Goal: Task Accomplishment & Management: Manage account settings

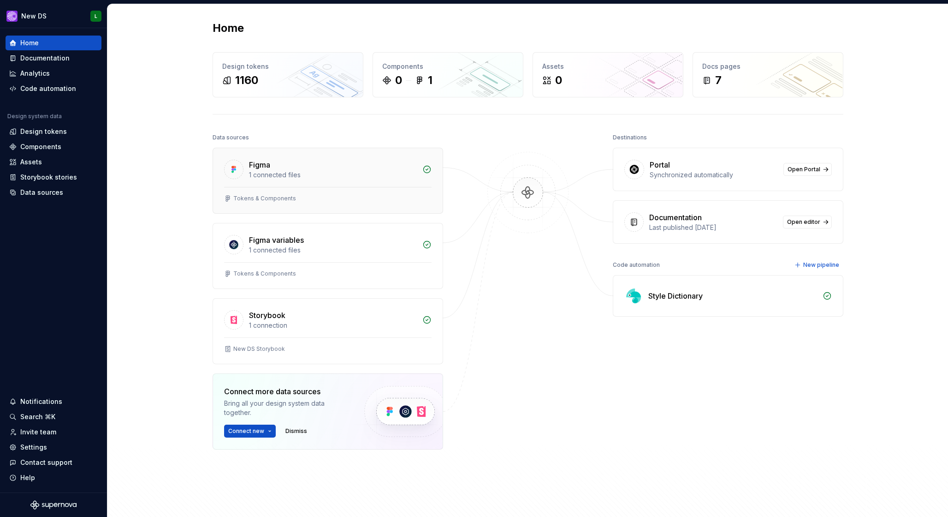
click at [334, 177] on div "1 connected files" at bounding box center [333, 174] width 168 height 9
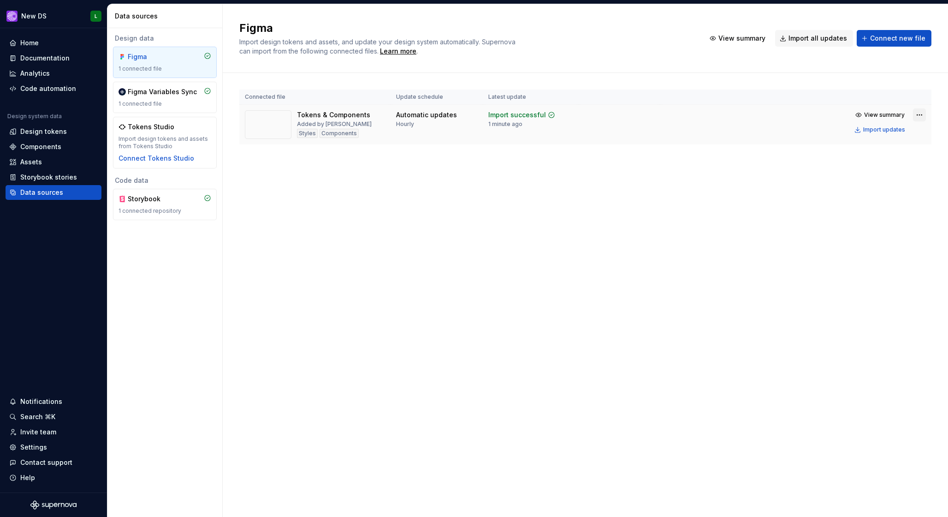
click at [916, 117] on html "New DS L Home Documentation Analytics Code automation Design system data Design…" at bounding box center [474, 258] width 948 height 517
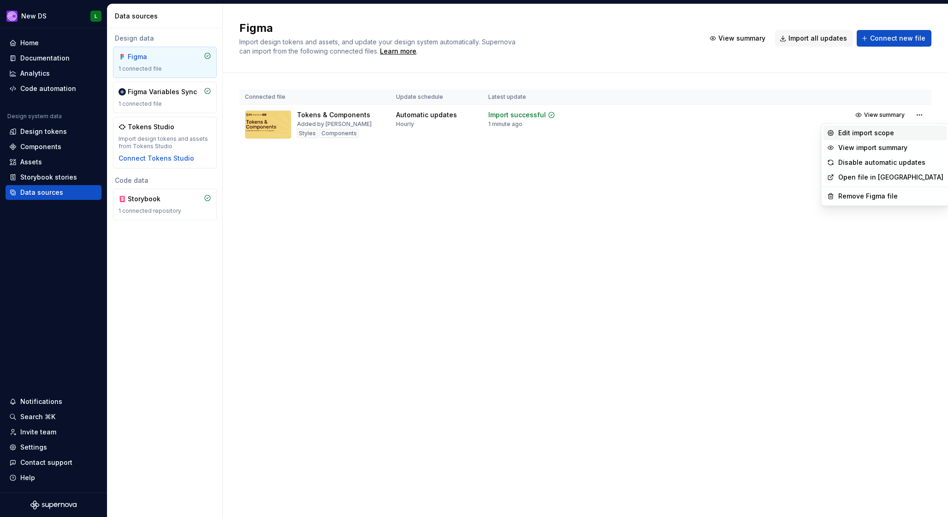
click at [878, 135] on div "Edit import scope" at bounding box center [890, 132] width 105 height 9
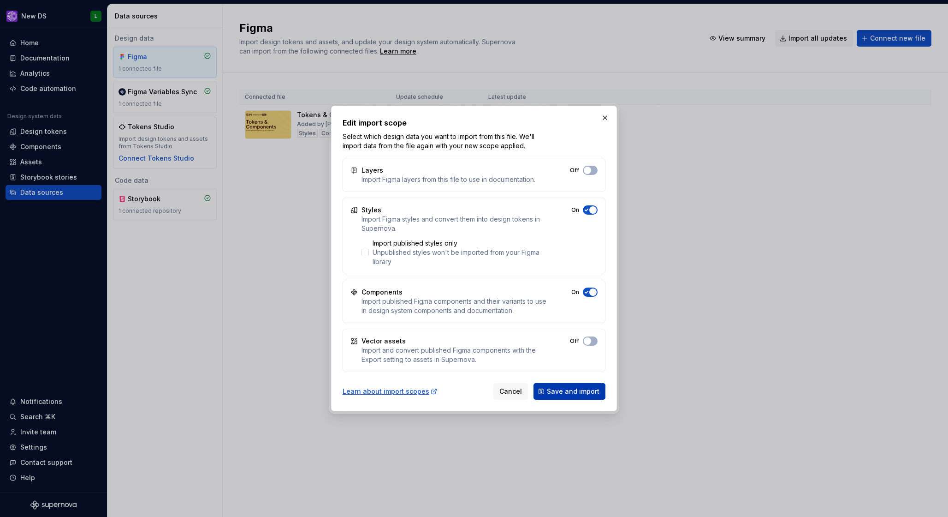
click at [576, 395] on span "Save and import" at bounding box center [573, 390] width 53 height 9
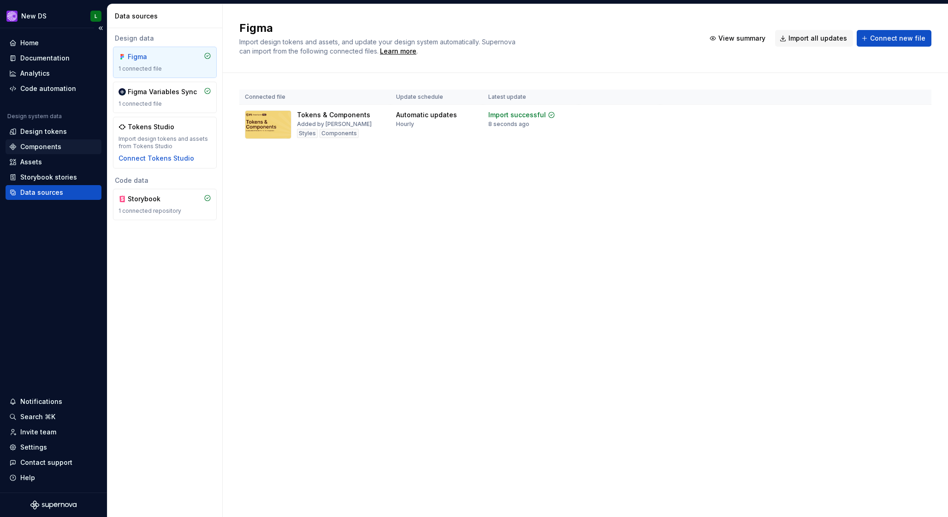
click at [64, 149] on div "Components" at bounding box center [53, 146] width 89 height 9
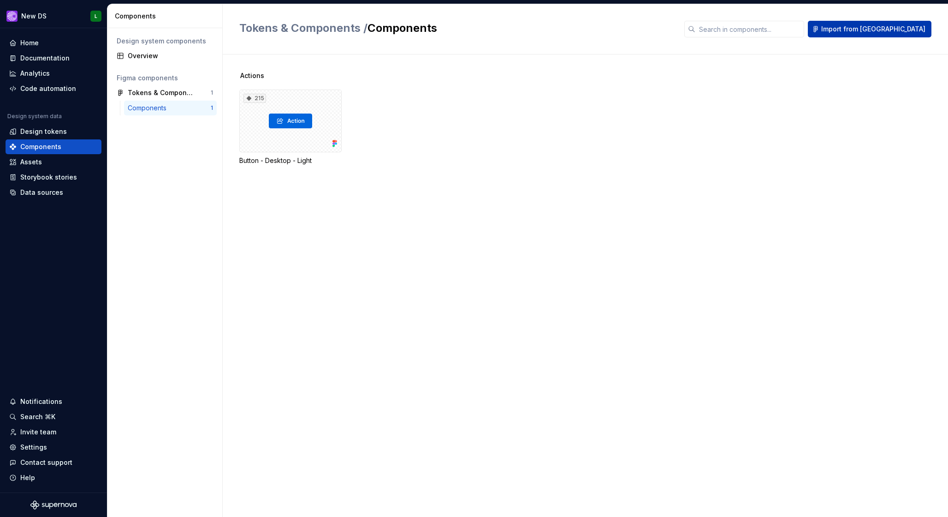
click at [897, 30] on span "Import from [GEOGRAPHIC_DATA]" at bounding box center [873, 28] width 104 height 9
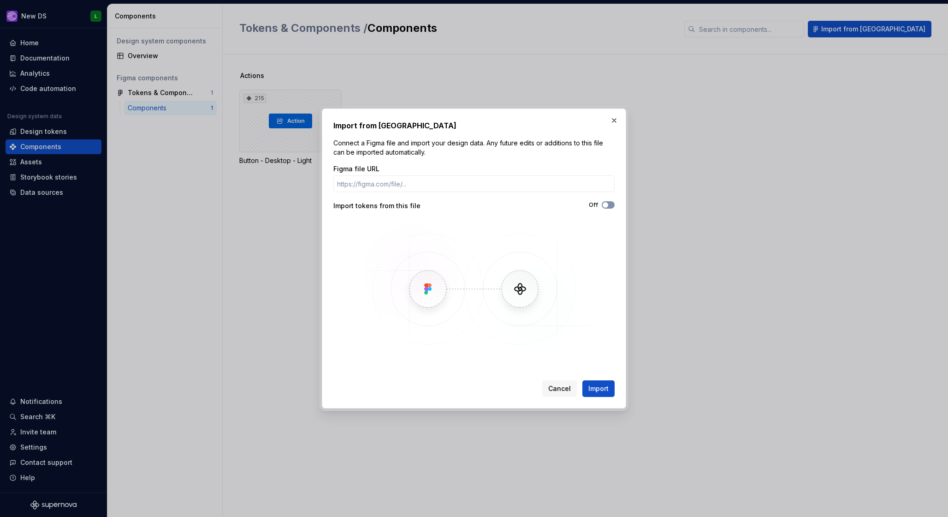
click at [604, 206] on span "button" at bounding box center [606, 205] width 6 height 6
click at [606, 204] on icon "button" at bounding box center [605, 205] width 7 height 6
click at [393, 185] on input "Figma file URL" at bounding box center [473, 183] width 281 height 17
paste input "[URL][DOMAIN_NAME]"
type input "[URL][DOMAIN_NAME]"
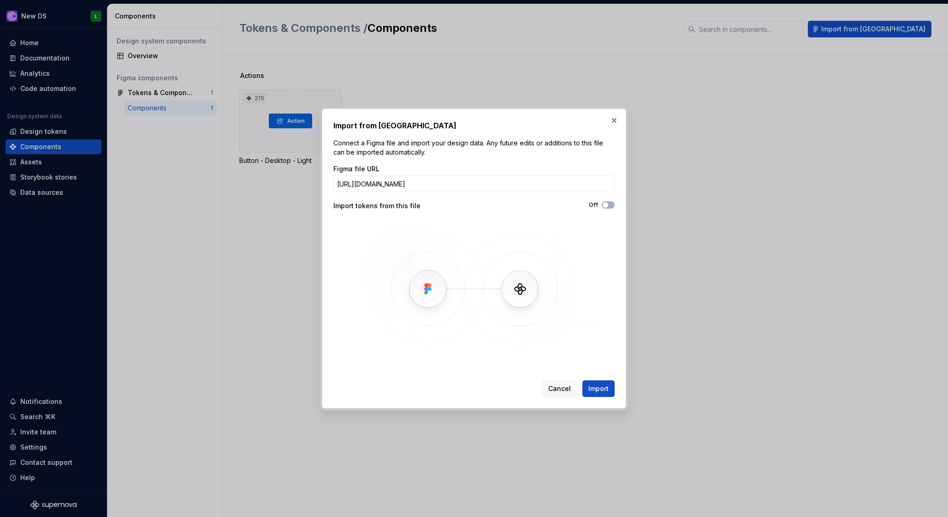
click at [597, 393] on button "Import" at bounding box center [598, 388] width 32 height 17
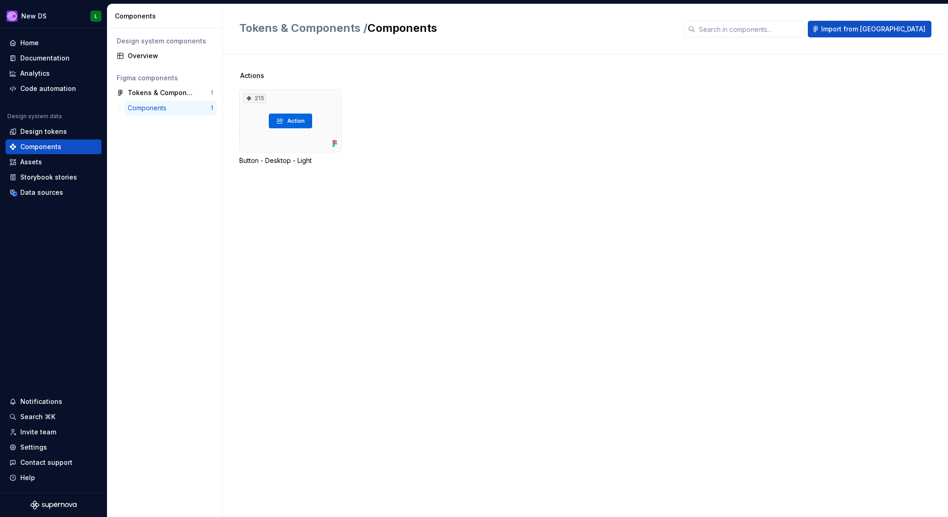
click at [571, 365] on div "Actions 215 Button - Desktop - Light" at bounding box center [593, 285] width 709 height 462
click at [186, 97] on div "Tokens & Components 1" at bounding box center [165, 92] width 104 height 15
click at [185, 105] on div "Components" at bounding box center [169, 107] width 83 height 9
click at [248, 125] on div "215" at bounding box center [290, 120] width 102 height 63
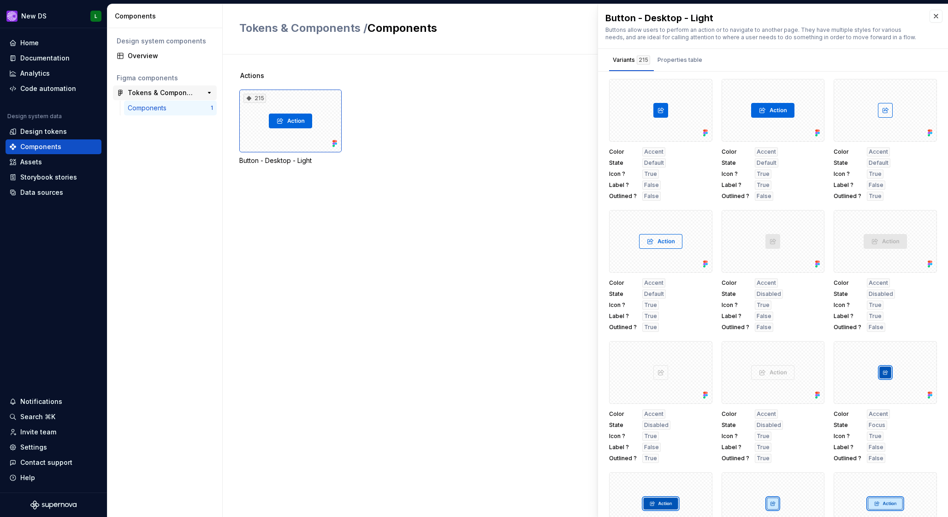
click at [165, 94] on div "Tokens & Components" at bounding box center [162, 92] width 69 height 9
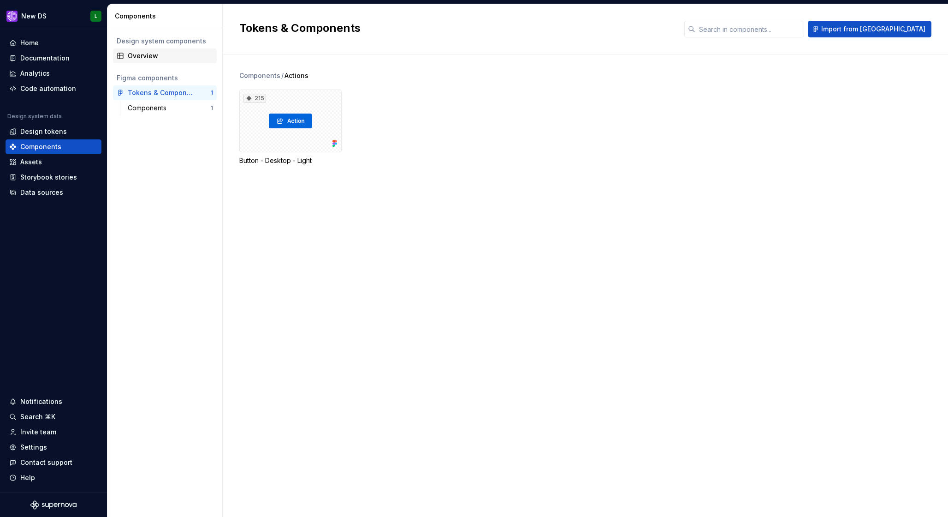
click at [153, 62] on div "Overview" at bounding box center [165, 55] width 104 height 15
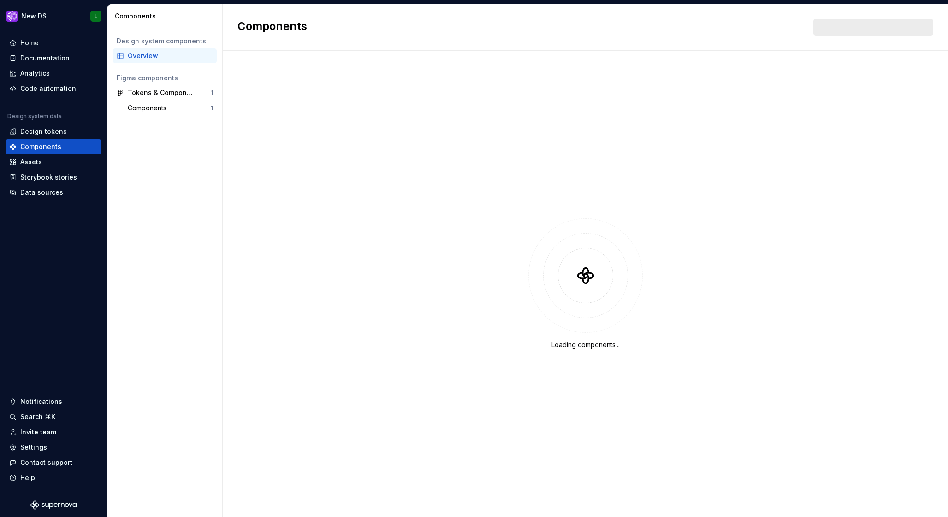
click at [153, 58] on div "Overview" at bounding box center [170, 55] width 85 height 9
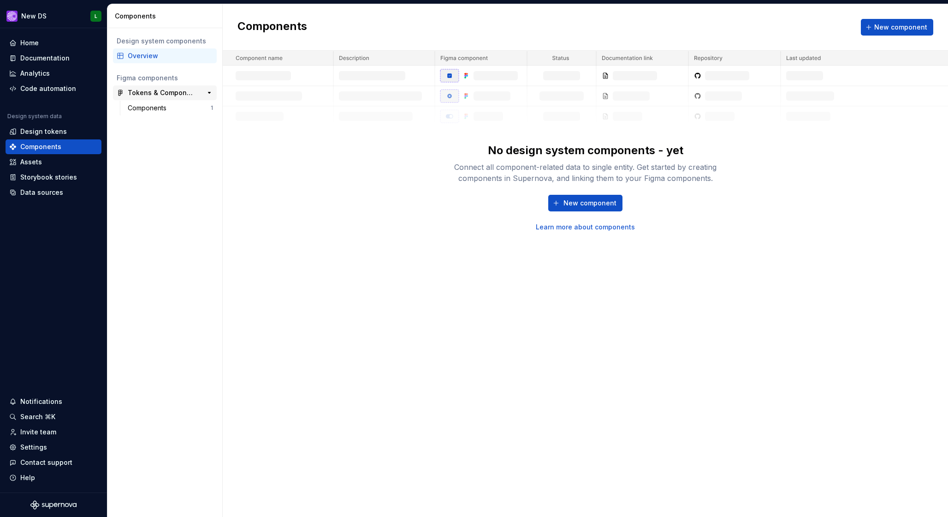
click at [180, 95] on div "Tokens & Components" at bounding box center [162, 92] width 69 height 9
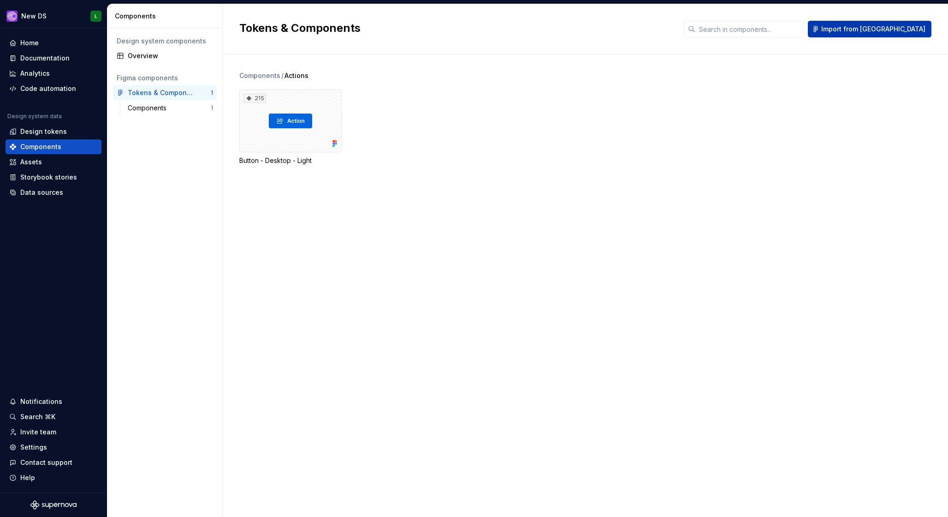
click at [891, 25] on span "Import from [GEOGRAPHIC_DATA]" at bounding box center [873, 28] width 104 height 9
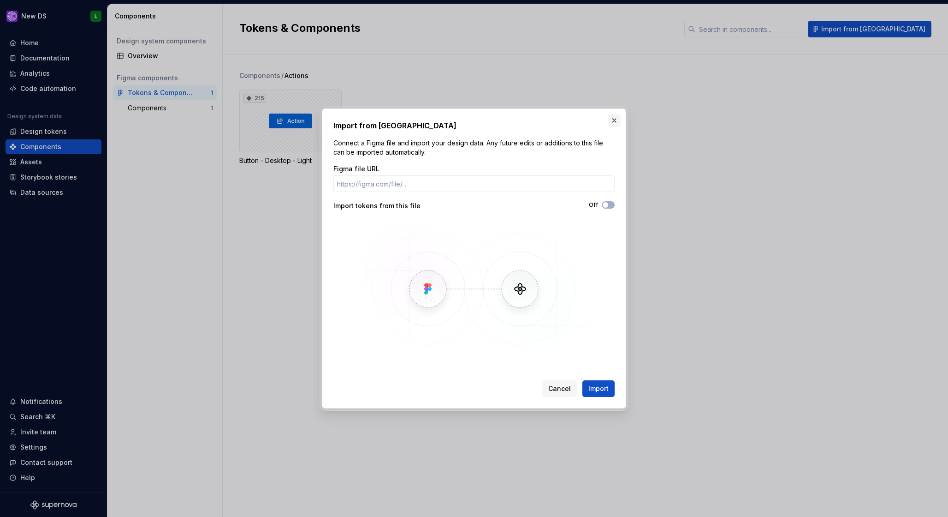
click at [617, 121] on button "button" at bounding box center [614, 120] width 13 height 13
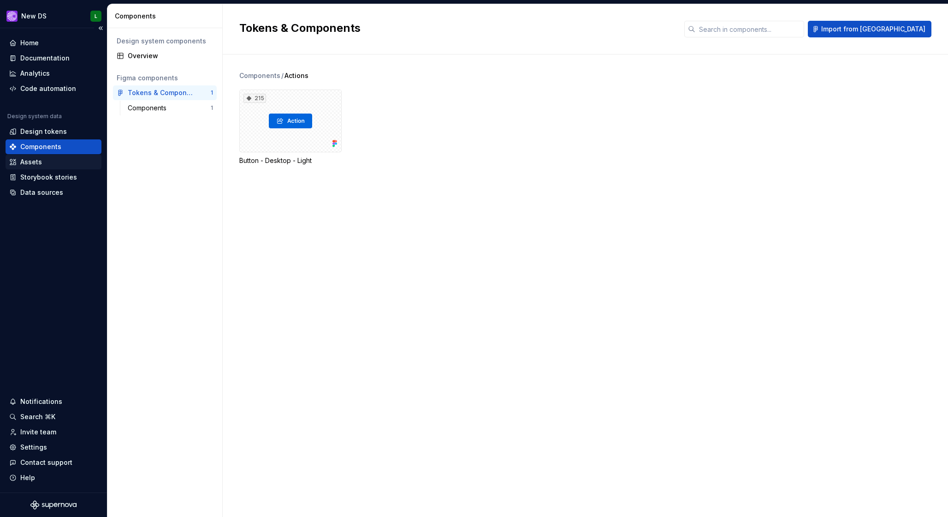
click at [30, 163] on div "Assets" at bounding box center [31, 161] width 22 height 9
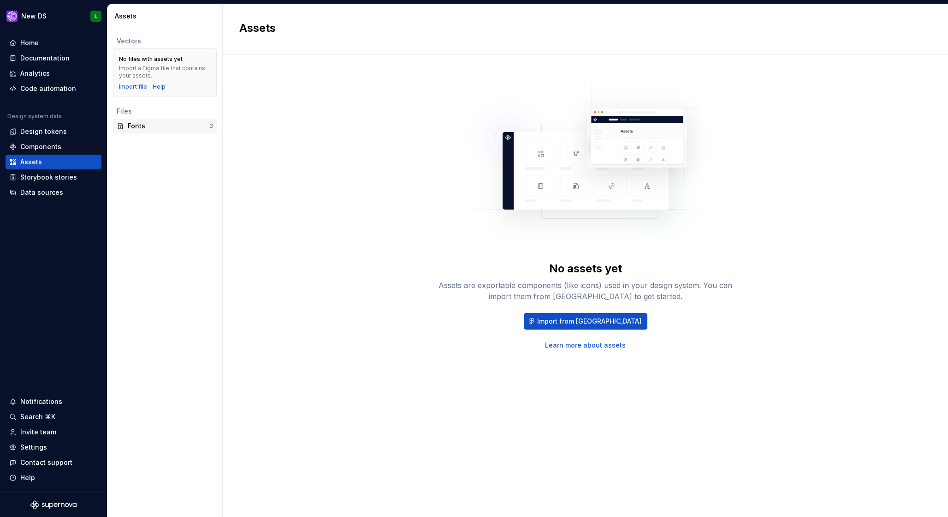
click at [172, 125] on div "Fonts" at bounding box center [169, 125] width 82 height 9
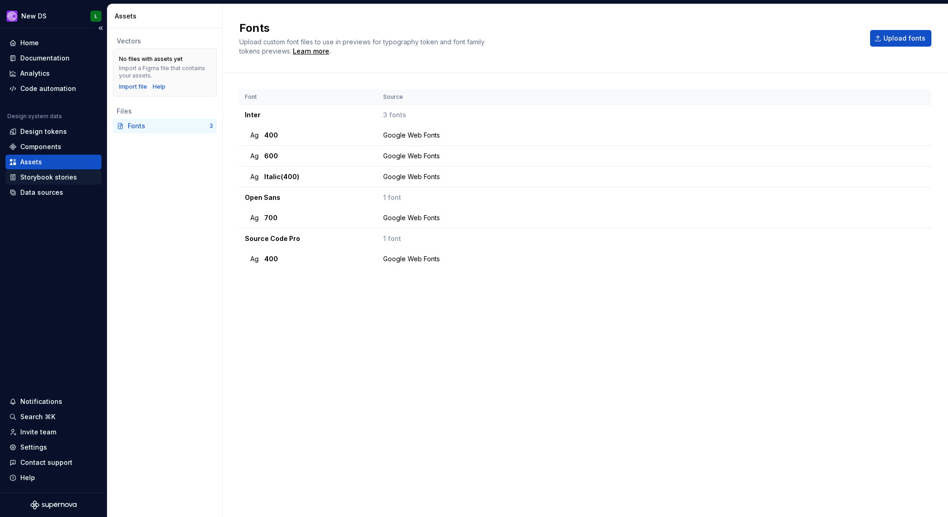
click at [50, 175] on div "Storybook stories" at bounding box center [48, 176] width 57 height 9
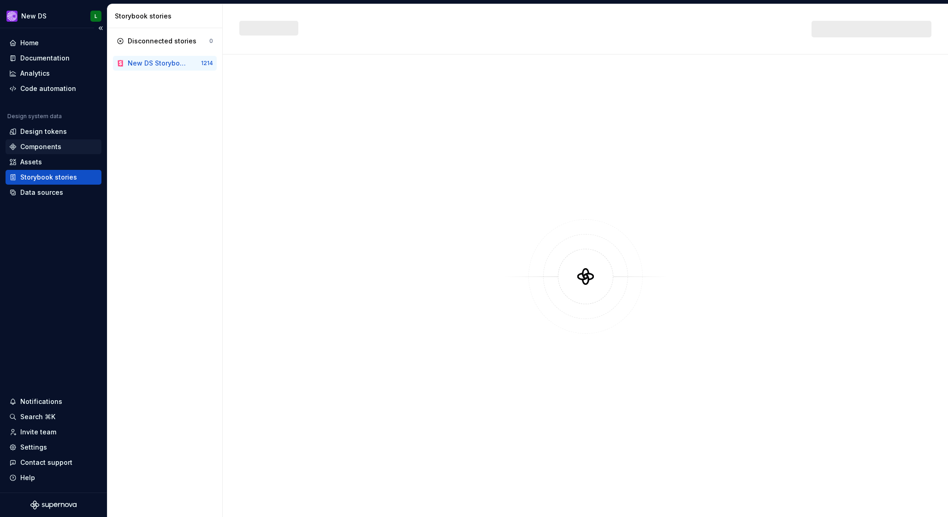
click at [51, 148] on div "Components" at bounding box center [40, 146] width 41 height 9
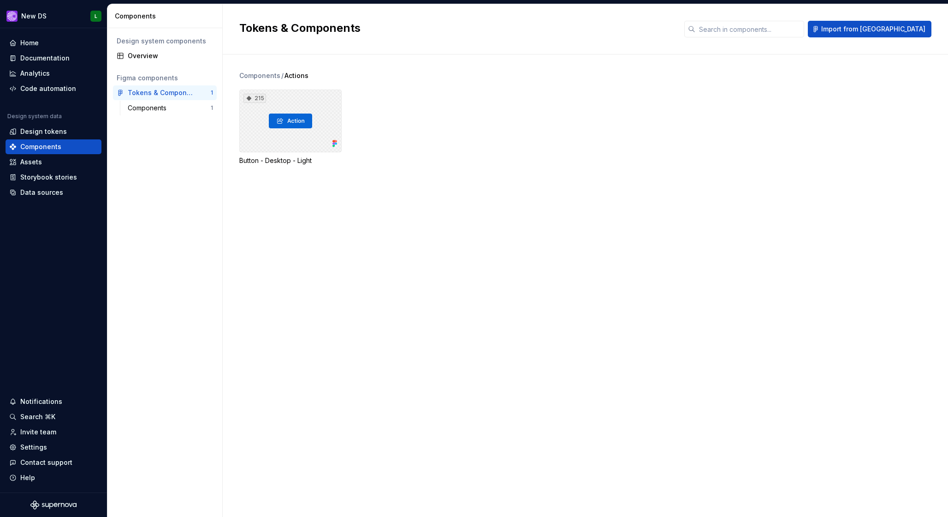
click at [314, 124] on div "215" at bounding box center [290, 120] width 102 height 63
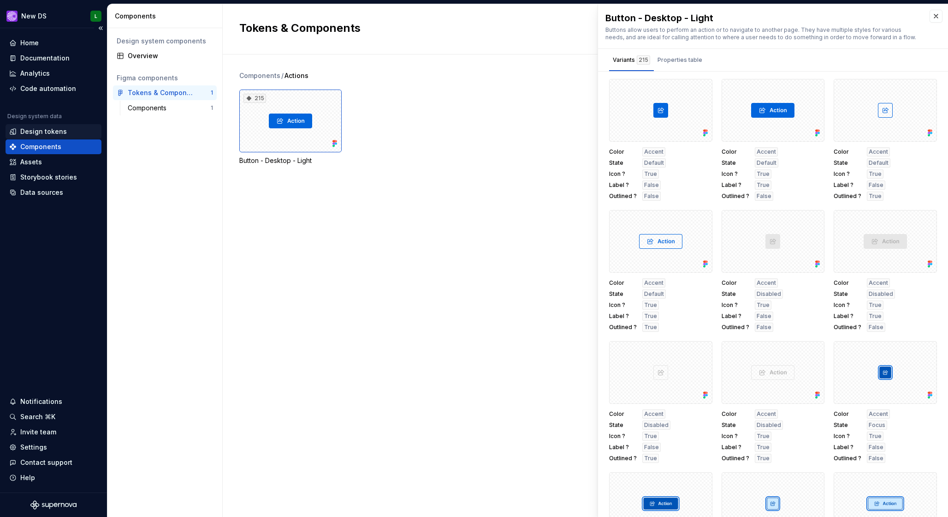
click at [39, 132] on div "Design tokens" at bounding box center [43, 131] width 47 height 9
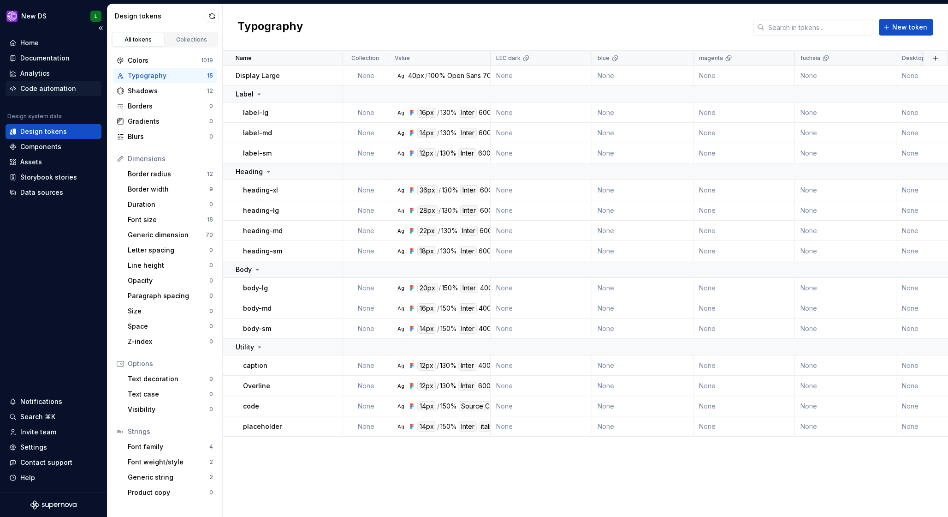
click at [47, 85] on div "Code automation" at bounding box center [48, 88] width 56 height 9
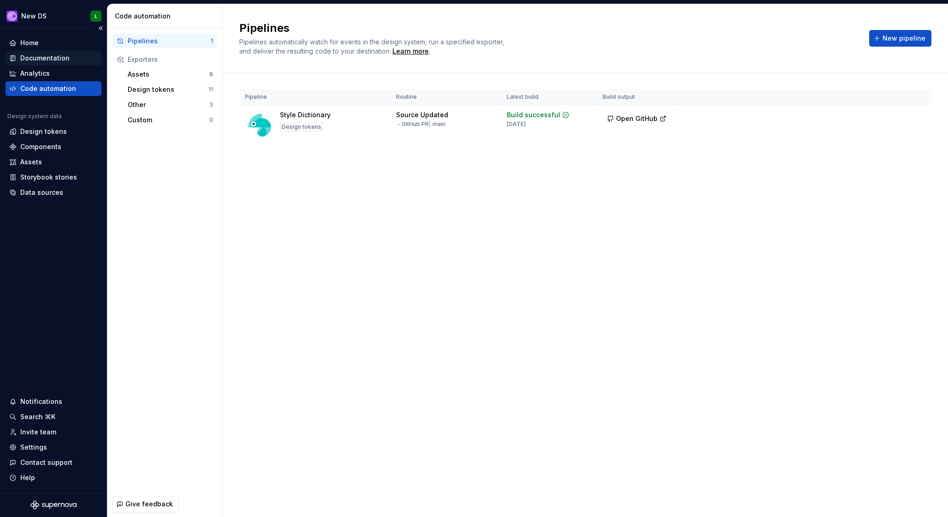
click at [59, 54] on div "Documentation" at bounding box center [44, 57] width 49 height 9
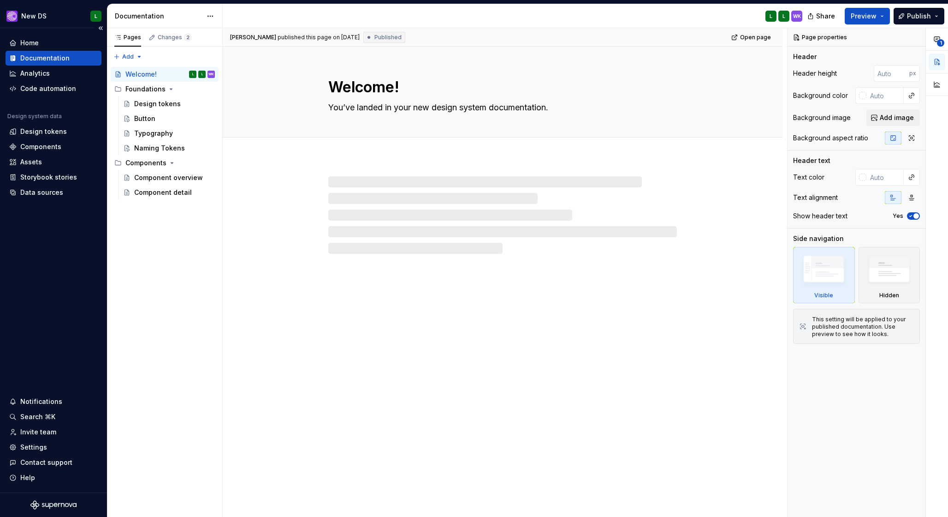
type textarea "*"
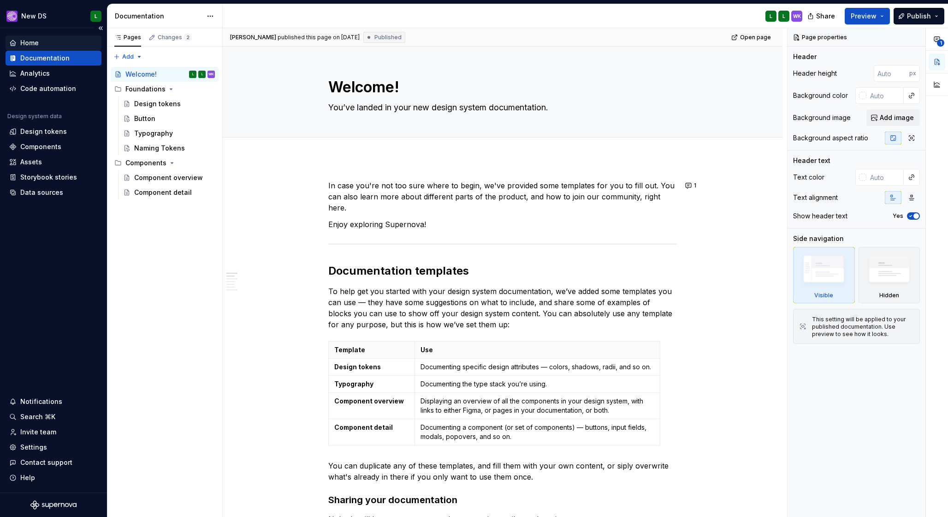
click at [57, 45] on div "Home" at bounding box center [53, 42] width 89 height 9
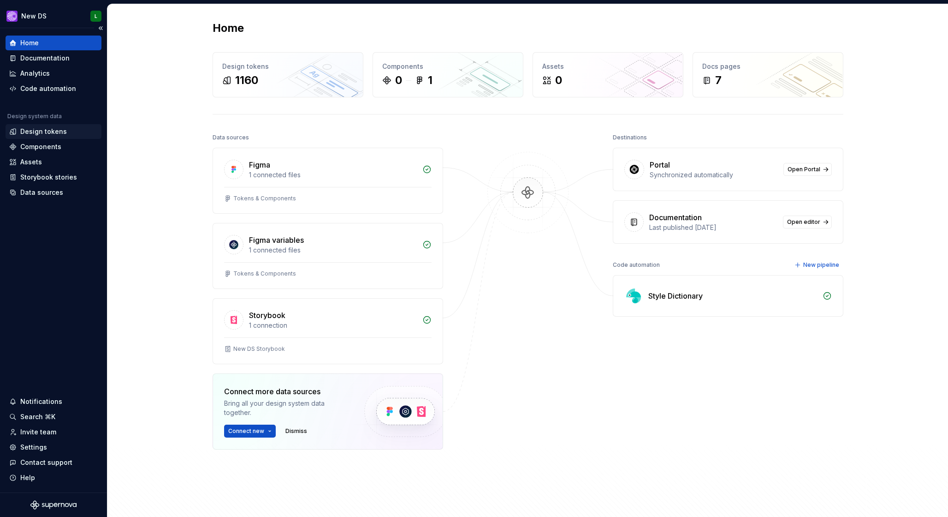
click at [59, 127] on div "Design tokens" at bounding box center [43, 131] width 47 height 9
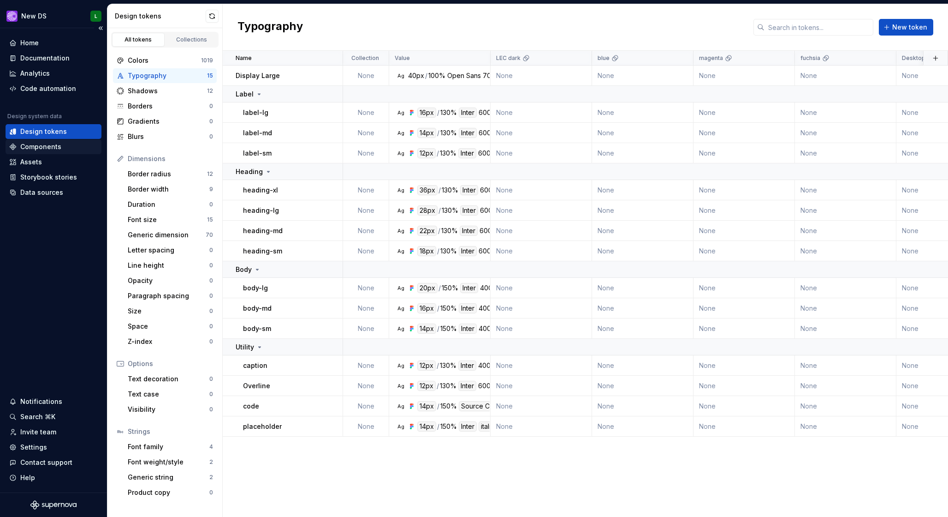
click at [61, 144] on div "Components" at bounding box center [53, 146] width 89 height 9
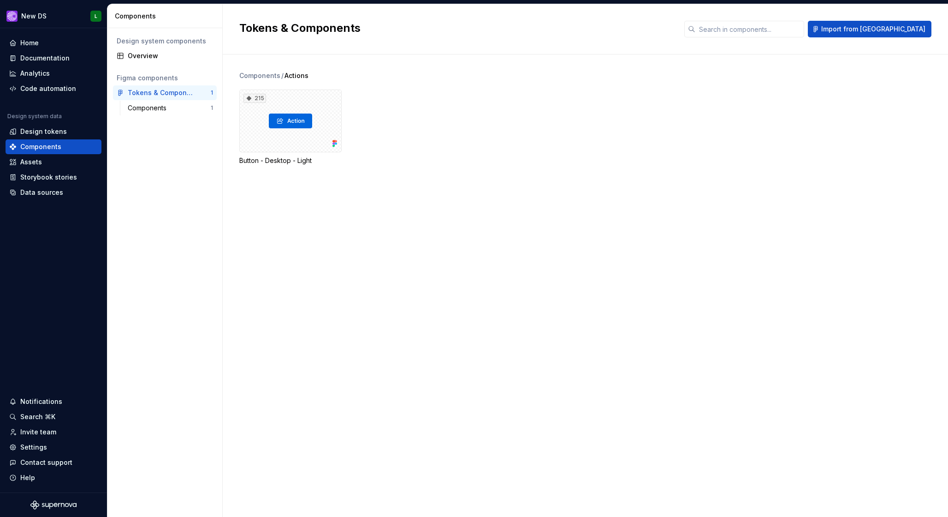
click at [300, 77] on span "Actions" at bounding box center [297, 75] width 24 height 9
click at [56, 445] on div "Settings" at bounding box center [53, 446] width 89 height 9
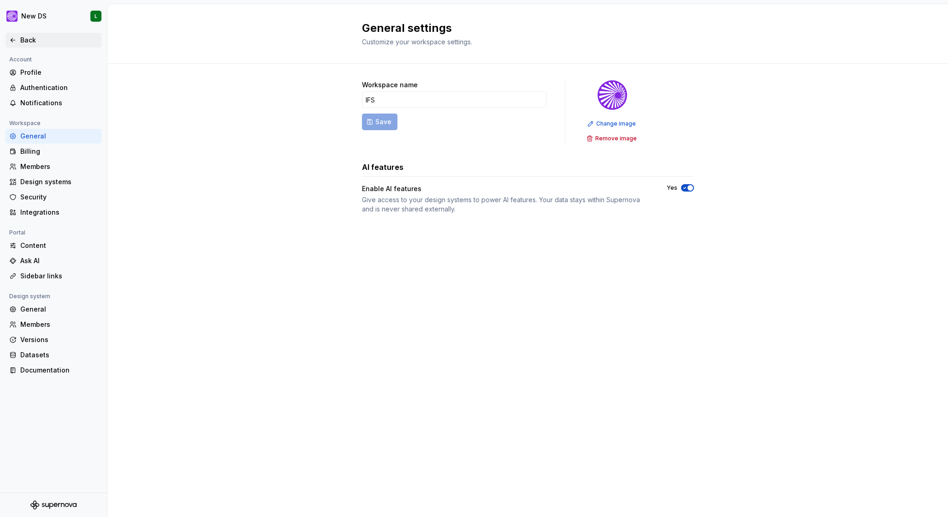
click at [26, 41] on div "Back" at bounding box center [58, 40] width 77 height 9
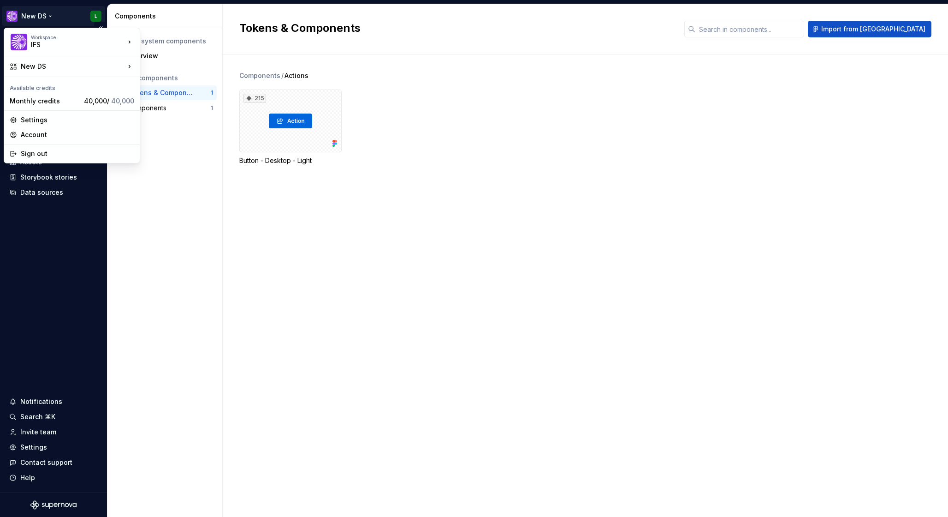
click at [49, 16] on html "New DS L Home Documentation Analytics Code automation Design system data Design…" at bounding box center [474, 258] width 948 height 517
click at [193, 89] on div "Manage design systems" at bounding box center [194, 87] width 79 height 9
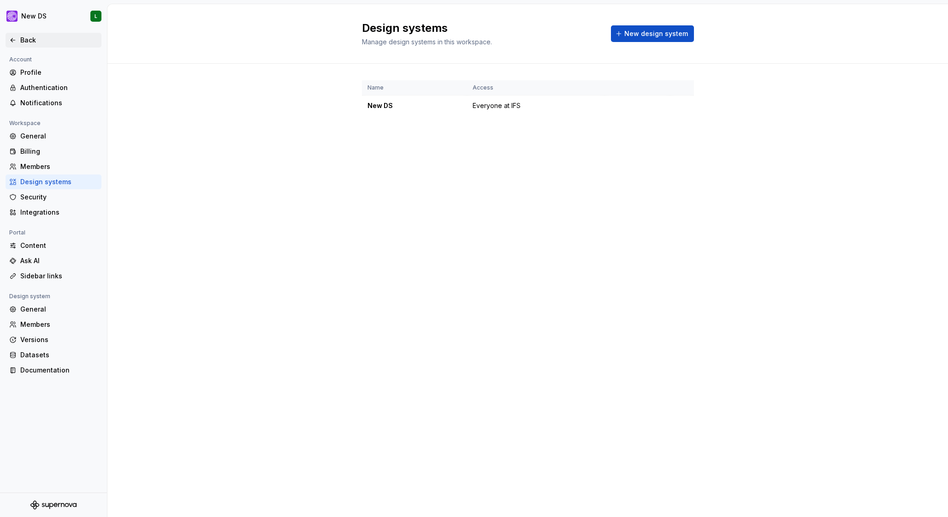
click at [24, 37] on div "Back" at bounding box center [58, 40] width 77 height 9
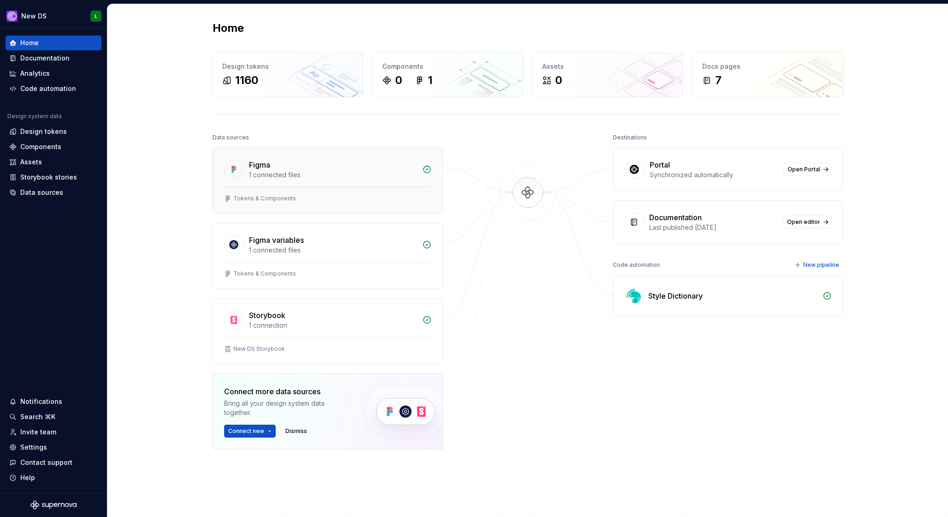
click at [322, 174] on div "1 connected files" at bounding box center [333, 174] width 168 height 9
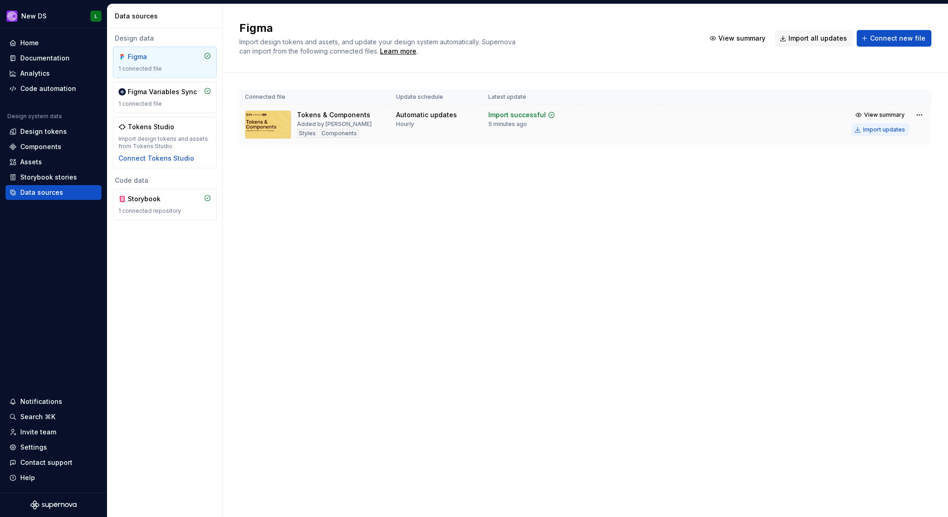
click at [889, 132] on div "Import updates" at bounding box center [884, 129] width 42 height 7
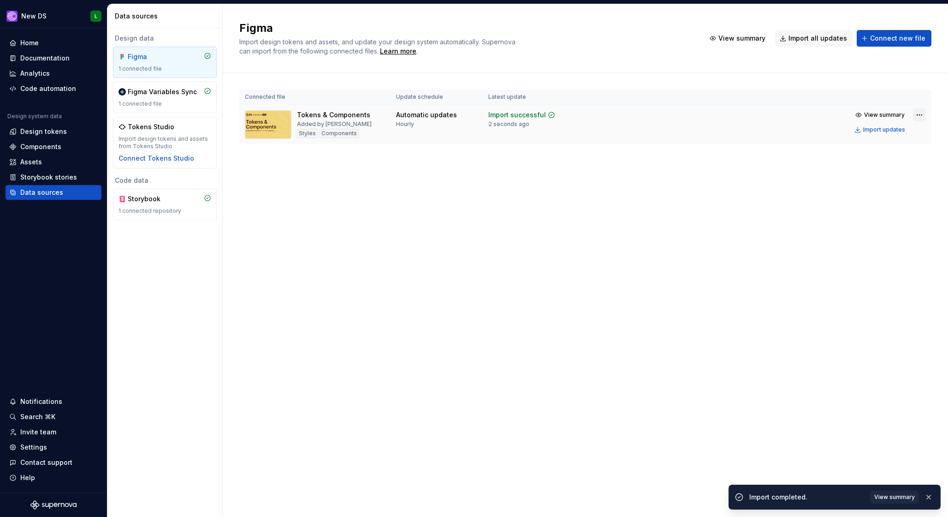
click at [922, 115] on html "New DS L Home Documentation Analytics Code automation Design system data Design…" at bounding box center [474, 258] width 948 height 517
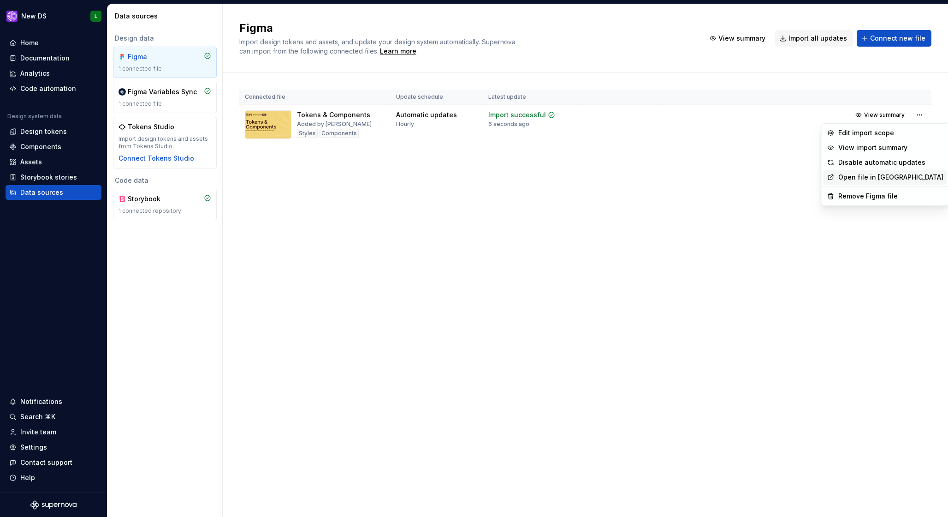
click at [891, 178] on link "Open file in [GEOGRAPHIC_DATA]" at bounding box center [890, 176] width 105 height 9
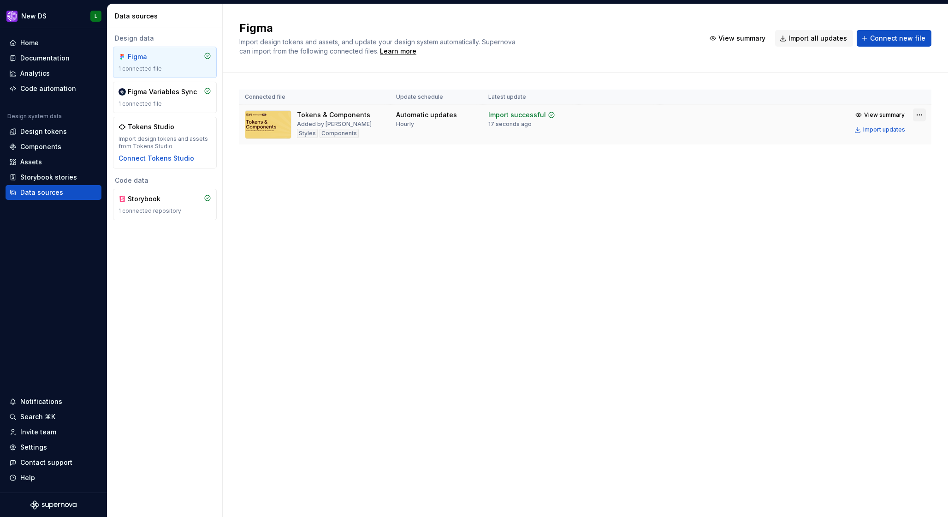
click at [920, 114] on html "New DS L Home Documentation Analytics Code automation Design system data Design…" at bounding box center [474, 258] width 948 height 517
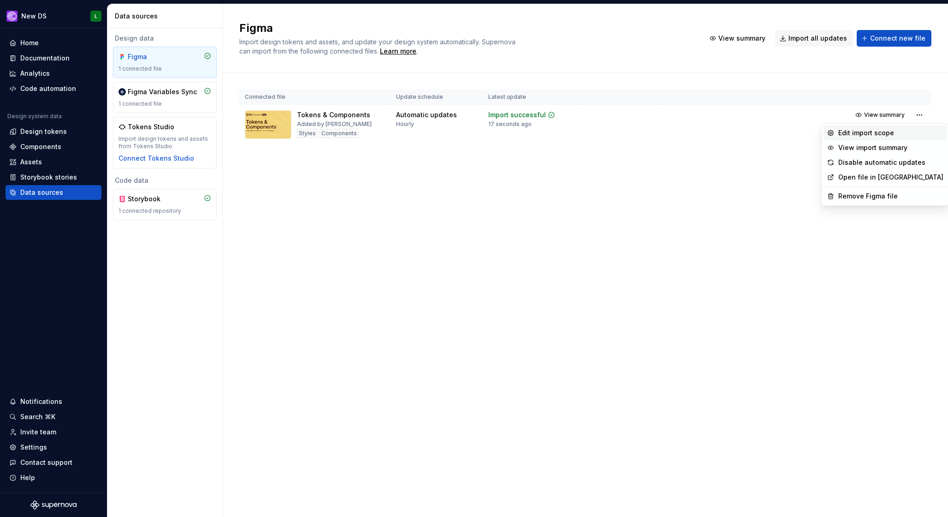
click at [892, 135] on div "Edit import scope" at bounding box center [890, 132] width 105 height 9
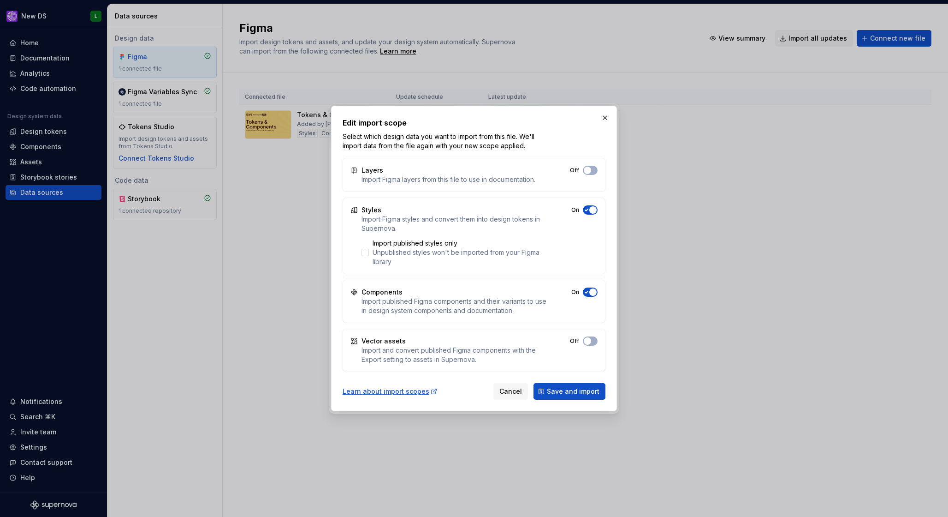
click at [457, 180] on div "Import Figma layers from this file to use in documentation." at bounding box center [449, 179] width 174 height 9
click at [482, 164] on div "Layers Import Figma layers from this file to use in documentation. Off" at bounding box center [474, 175] width 263 height 34
click at [366, 253] on div at bounding box center [365, 252] width 7 height 7
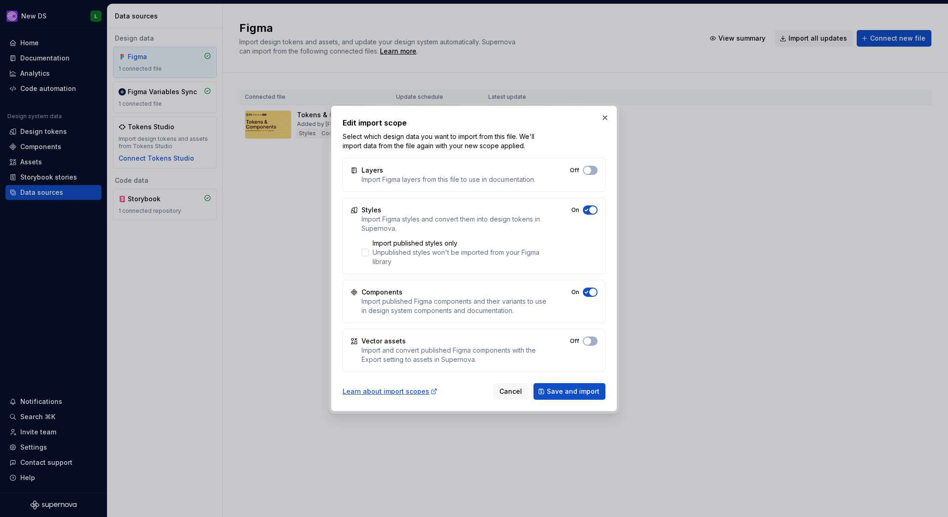
click at [593, 301] on div "Components Import published Figma components and their variants to use in desig…" at bounding box center [474, 300] width 263 height 43
click at [589, 293] on span "button" at bounding box center [592, 291] width 7 height 7
click at [588, 292] on span "button" at bounding box center [587, 291] width 7 height 7
click at [565, 392] on span "Save and import" at bounding box center [573, 390] width 53 height 9
